Goal: Download file/media

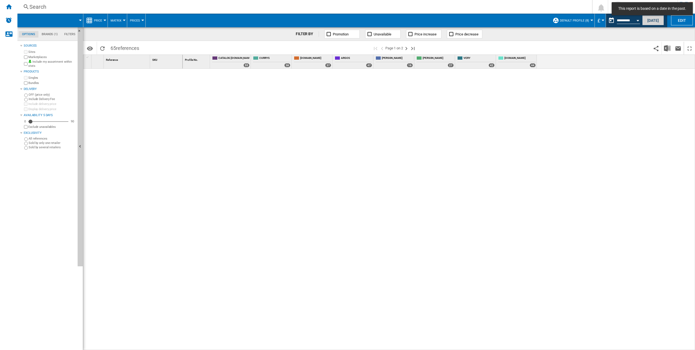
click at [652, 20] on button "Today" at bounding box center [654, 20] width 22 height 10
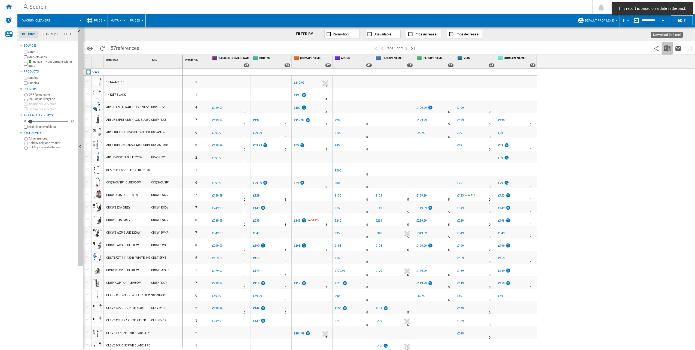
click at [668, 49] on img "Download in Excel" at bounding box center [667, 48] width 7 height 7
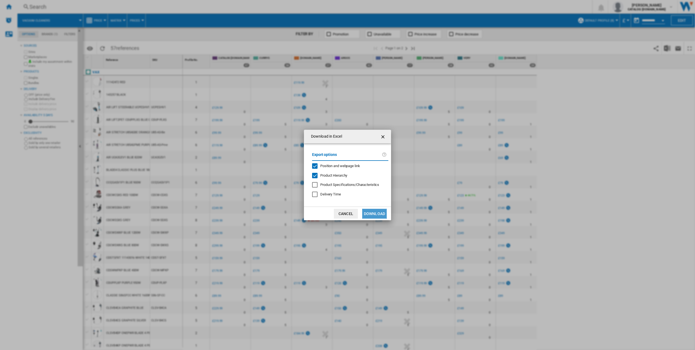
click at [370, 211] on button "Download" at bounding box center [374, 214] width 25 height 10
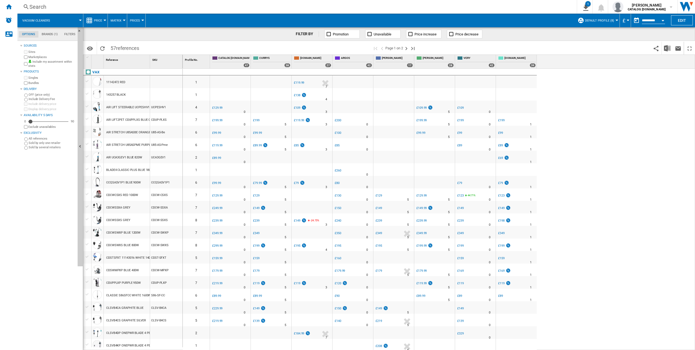
drag, startPoint x: 615, startPoint y: 199, endPoint x: 614, endPoint y: 196, distance: 3.2
click at [615, 199] on div "0 1 UK AMAZON -1.0 % £119.99 % N/A 7 UK AMAZON 1 UK AMAZON" at bounding box center [439, 209] width 513 height 281
